Goal: Information Seeking & Learning: Learn about a topic

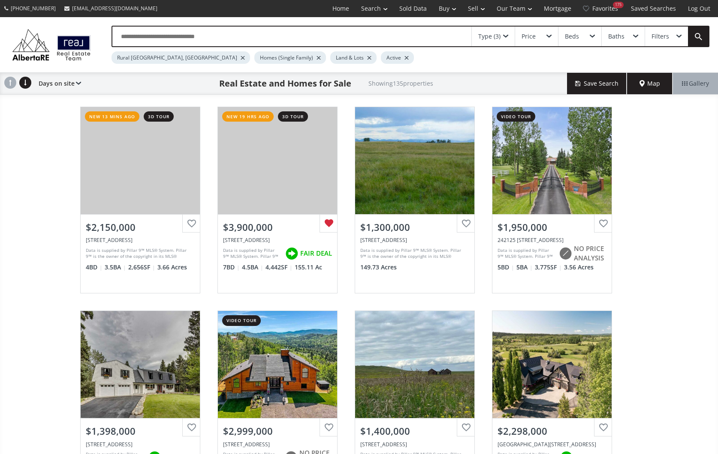
click at [154, 186] on div "View Photos & Details" at bounding box center [140, 160] width 119 height 107
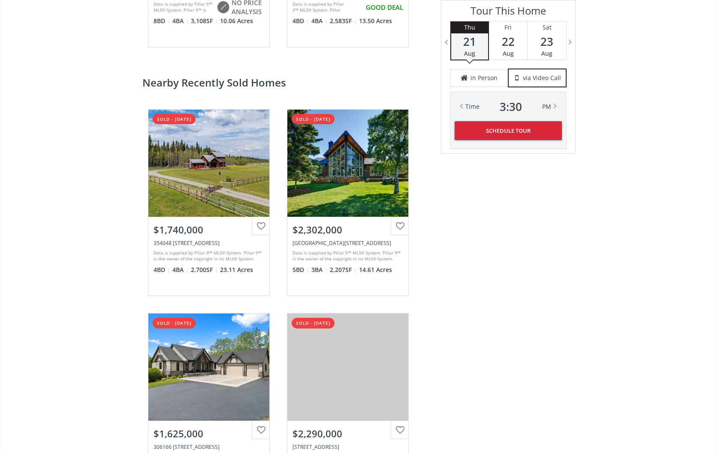
scroll to position [1845, 0]
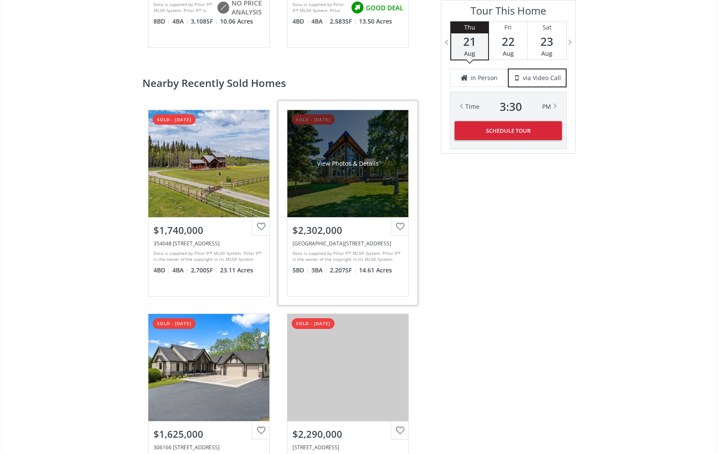
click at [353, 196] on div "View Photos & Details" at bounding box center [347, 163] width 121 height 107
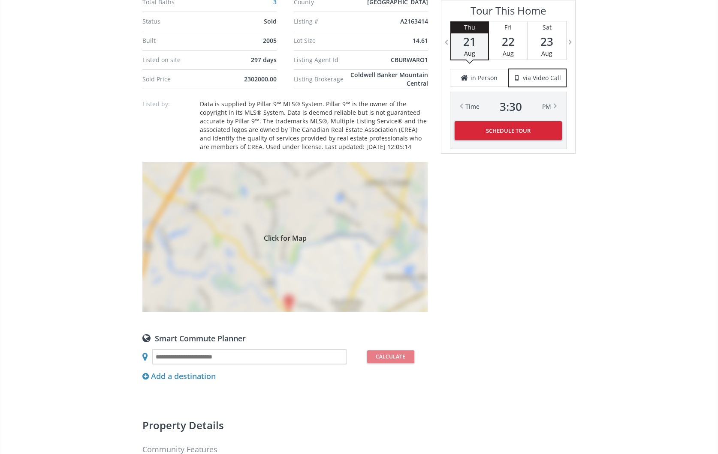
scroll to position [669, 0]
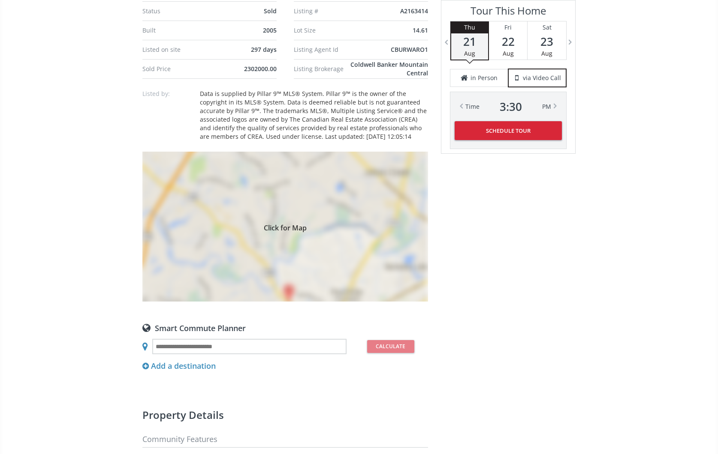
click at [342, 220] on div "Click for Map" at bounding box center [284, 227] width 285 height 150
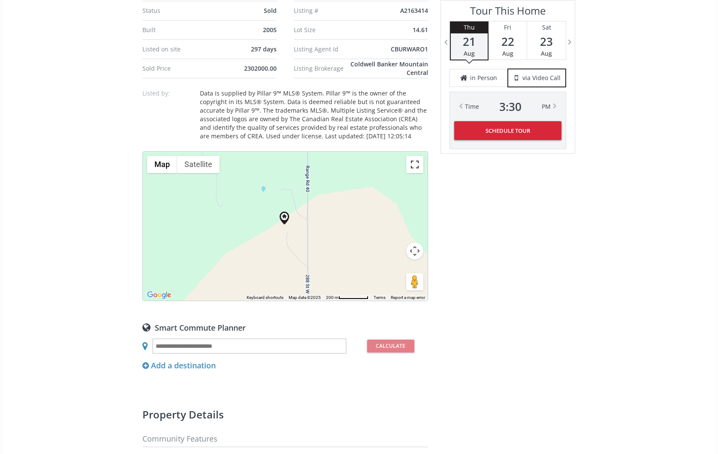
click at [415, 156] on button "Toggle fullscreen view" at bounding box center [414, 164] width 17 height 17
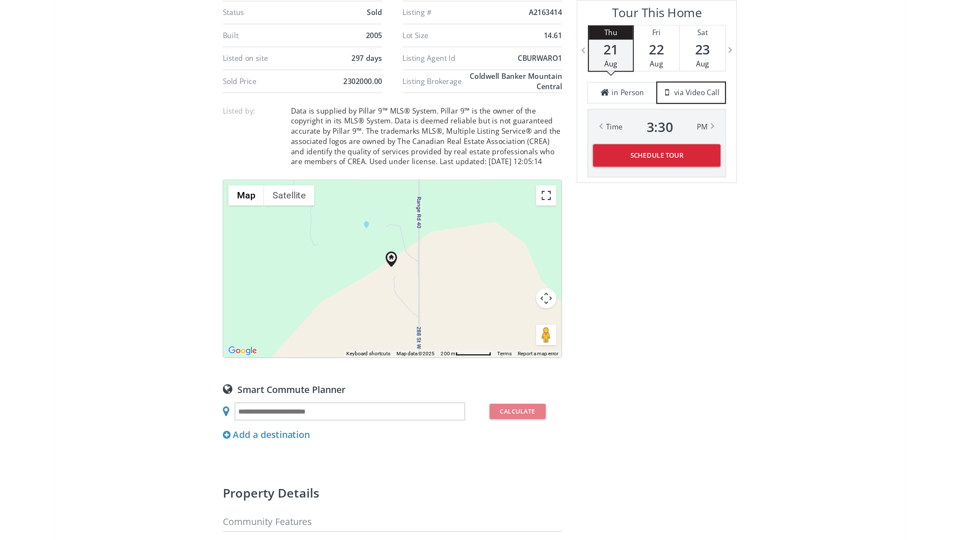
scroll to position [667, 0]
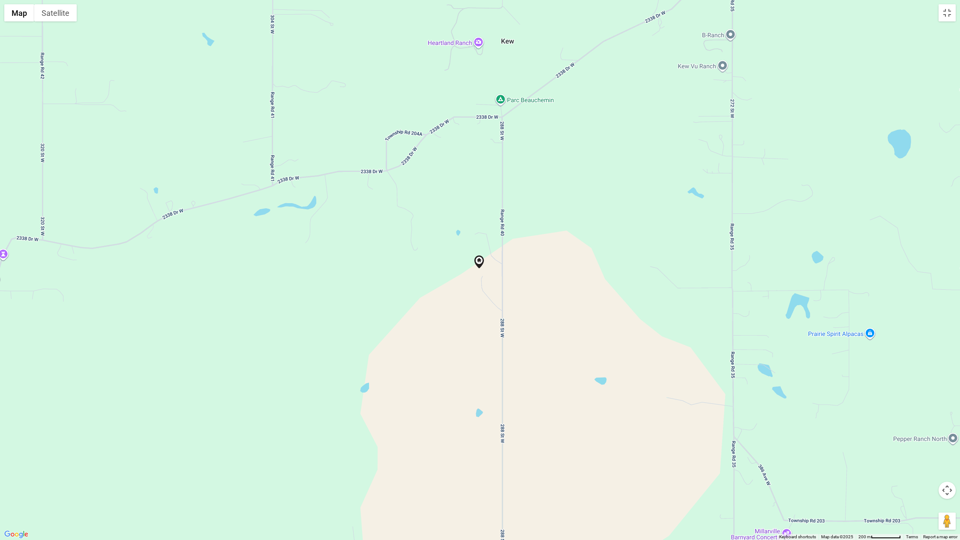
click at [717, 454] on button "Map camera controls" at bounding box center [947, 490] width 17 height 17
click at [717, 454] on button "Zoom out" at bounding box center [925, 511] width 17 height 17
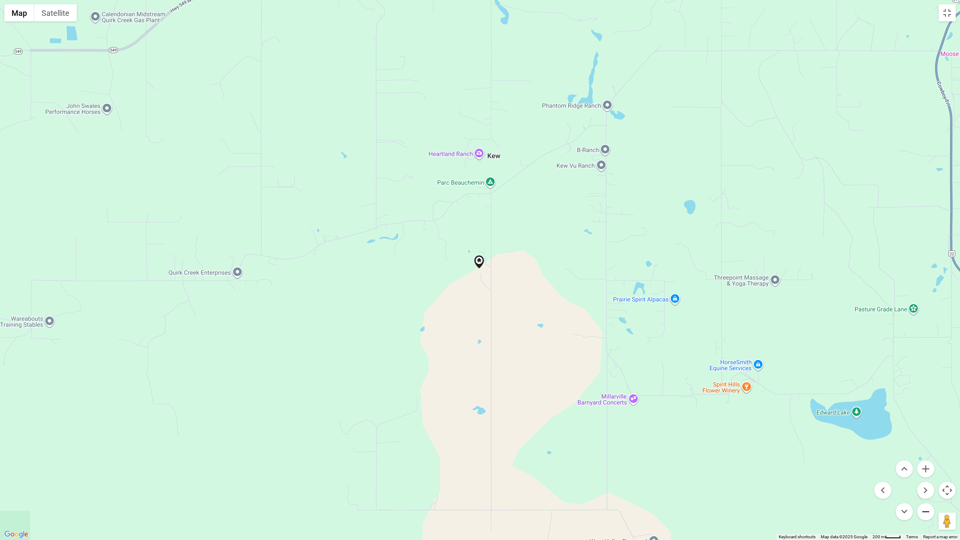
click at [717, 454] on button "Zoom out" at bounding box center [925, 511] width 17 height 17
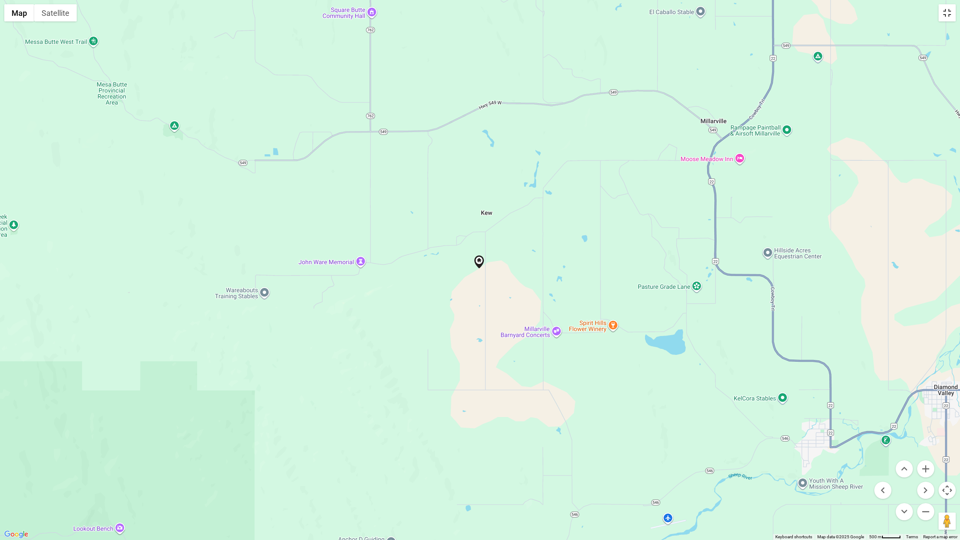
click at [717, 10] on button "Toggle fullscreen view" at bounding box center [947, 12] width 17 height 17
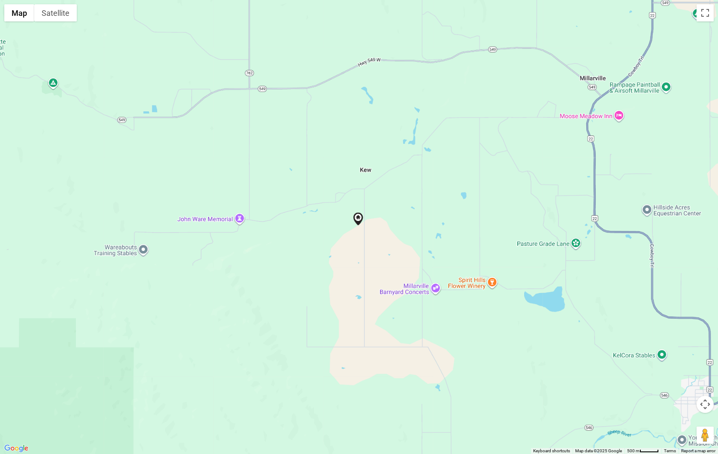
scroll to position [0, 0]
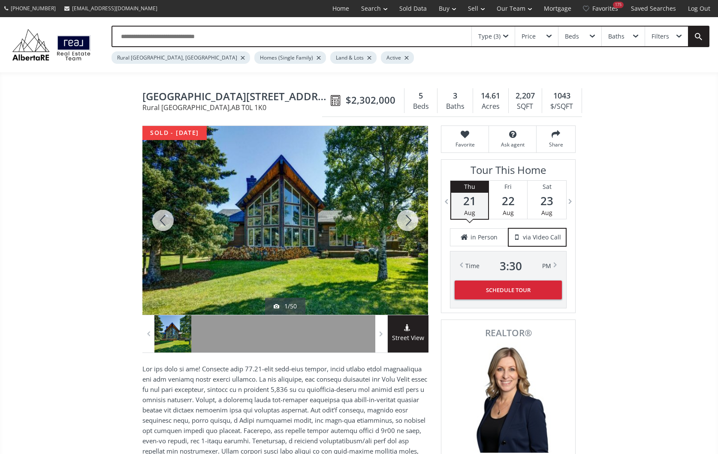
click at [407, 216] on div at bounding box center [407, 220] width 41 height 189
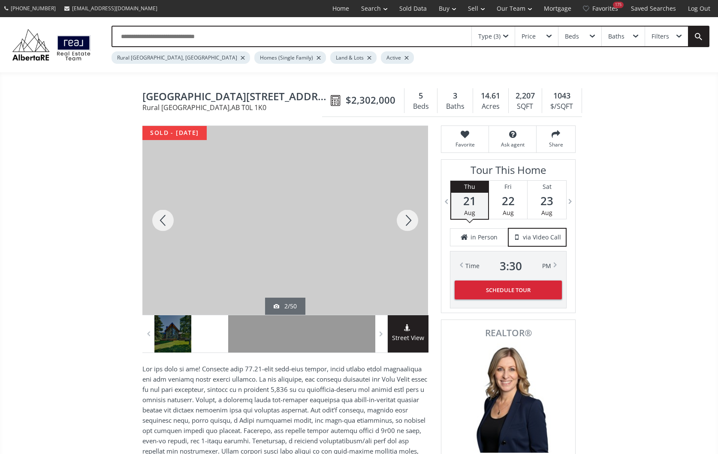
click at [407, 216] on div at bounding box center [407, 220] width 41 height 189
click at [407, 218] on div at bounding box center [407, 220] width 41 height 189
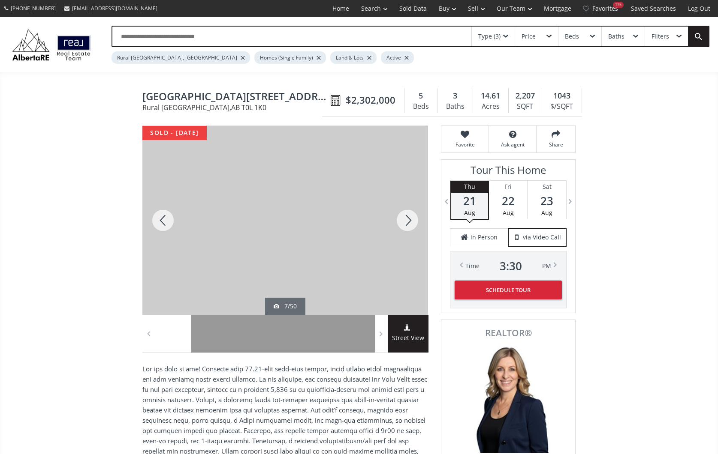
click at [29, 44] on img at bounding box center [52, 45] width 86 height 36
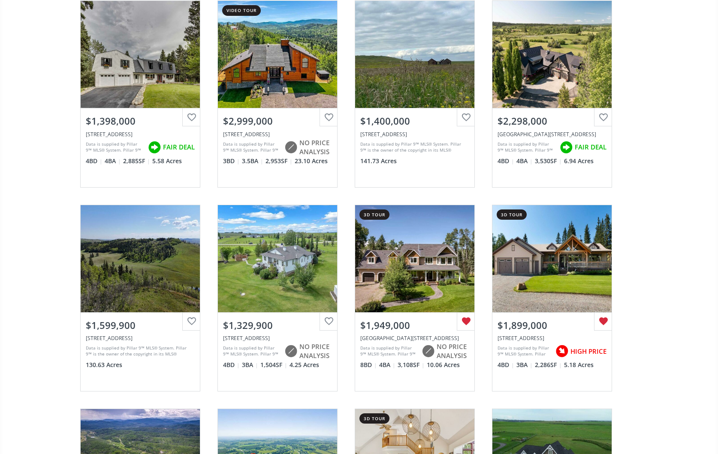
scroll to position [319, 0]
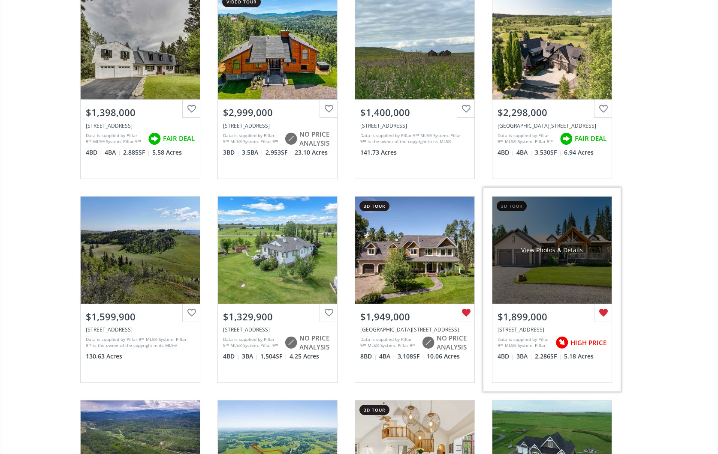
click at [538, 222] on div "View Photos & Details" at bounding box center [551, 250] width 119 height 107
